Goal: Unclear

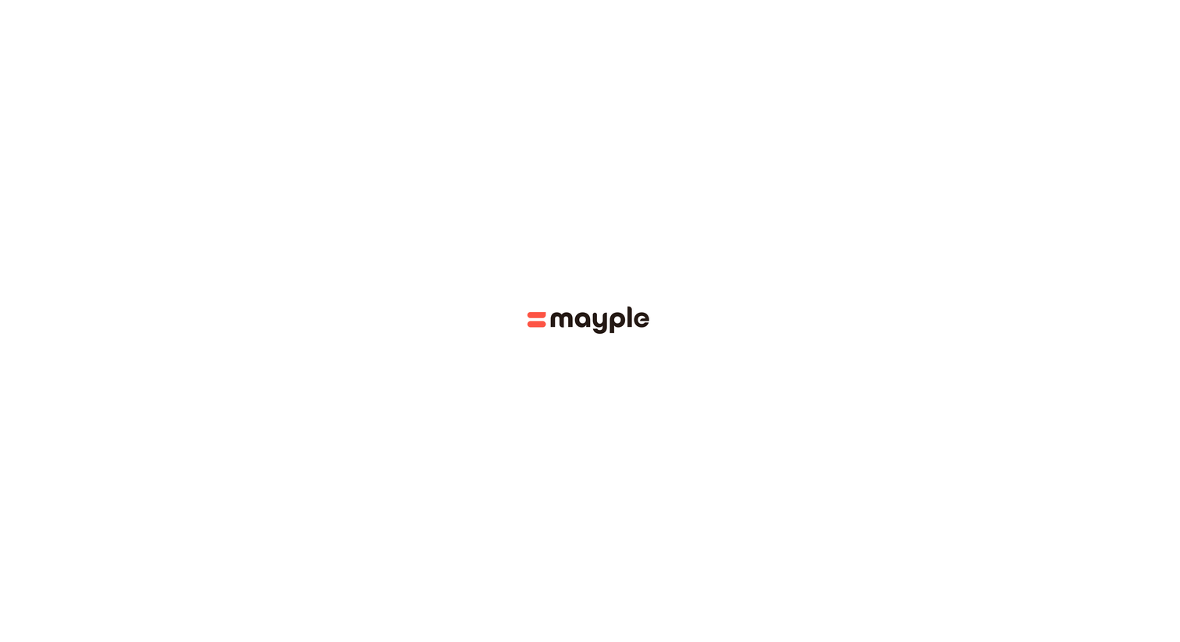
scroll to position [631, 0]
